Goal: Task Accomplishment & Management: Manage account settings

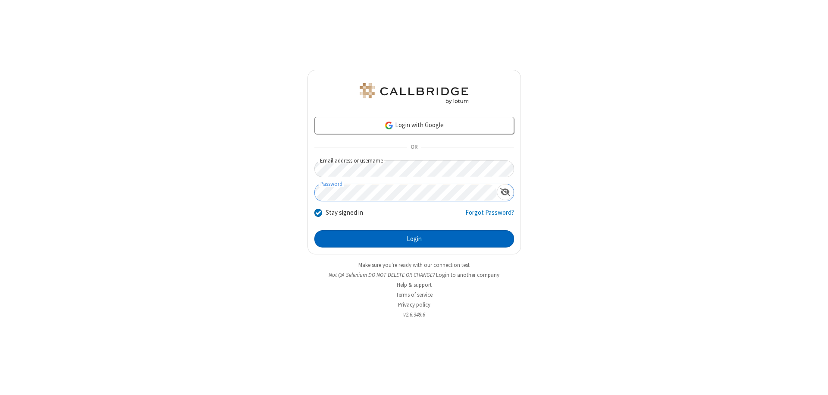
click at [414, 239] on button "Login" at bounding box center [414, 238] width 200 height 17
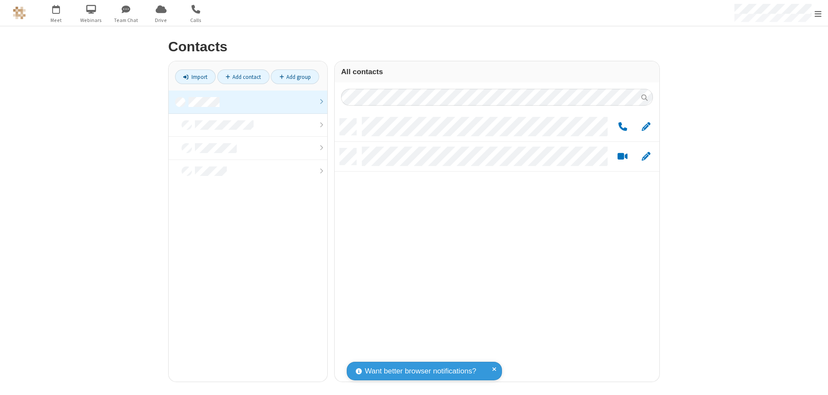
click at [248, 102] on link at bounding box center [248, 102] width 159 height 23
click at [295, 77] on link "Add group" at bounding box center [295, 76] width 48 height 15
